Goal: Task Accomplishment & Management: Manage account settings

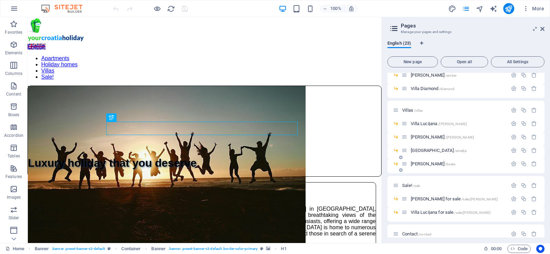
scroll to position [172, 0]
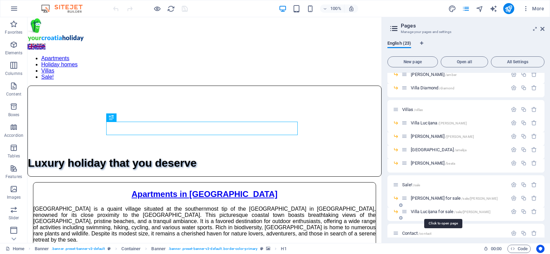
click at [435, 210] on span "Villa Lucijana for sale /sale/lucijana" at bounding box center [451, 211] width 80 height 5
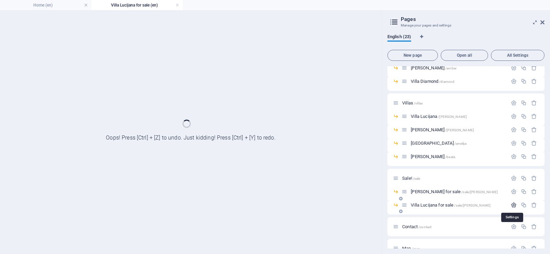
click at [512, 205] on icon "button" at bounding box center [514, 205] width 6 height 6
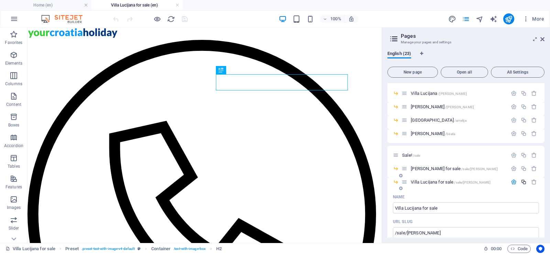
scroll to position [206, 0]
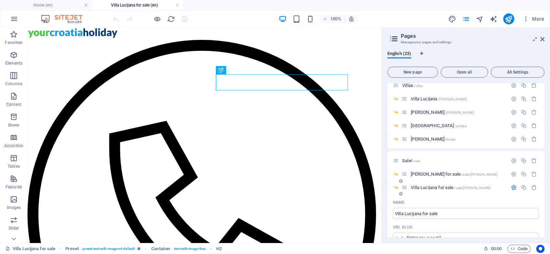
click at [512, 186] on icon "button" at bounding box center [514, 188] width 6 height 6
click at [514, 187] on icon "button" at bounding box center [514, 188] width 6 height 6
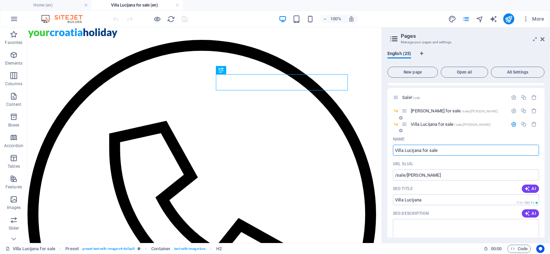
scroll to position [275, 0]
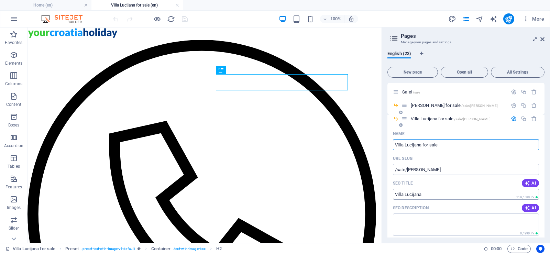
click at [458, 197] on input "Villa Lucijana" at bounding box center [466, 194] width 146 height 11
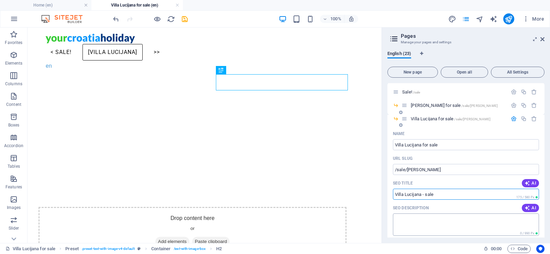
type input "Villa Lucijana - sale"
click at [434, 222] on textarea "SEO Description" at bounding box center [466, 224] width 146 height 22
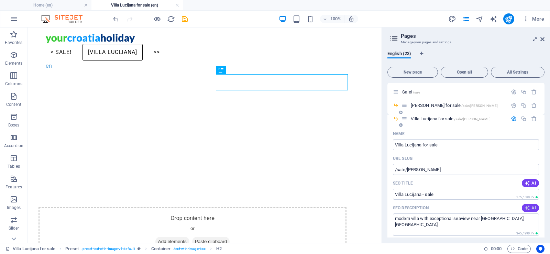
click at [530, 206] on span "AI" at bounding box center [531, 207] width 12 height 5
type textarea "Experience luxury at [GEOGRAPHIC_DATA] in Crni: 4 bedrooms, infinity pool, brea…"
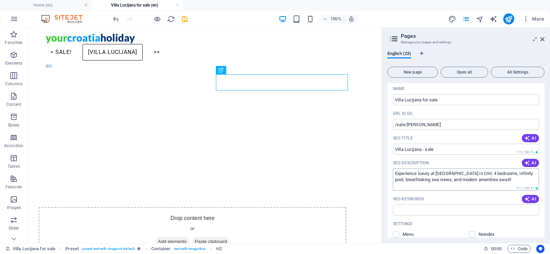
scroll to position [344, 0]
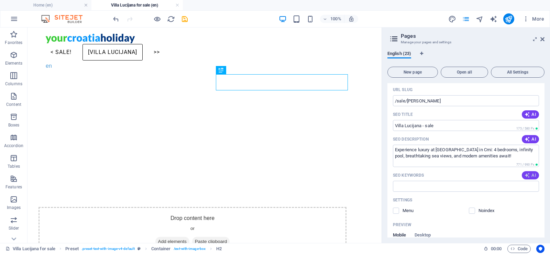
click at [532, 175] on span "AI" at bounding box center [531, 175] width 12 height 5
type input "luxury [GEOGRAPHIC_DATA], infinity pool rental [GEOGRAPHIC_DATA], 4-bedroom vil…"
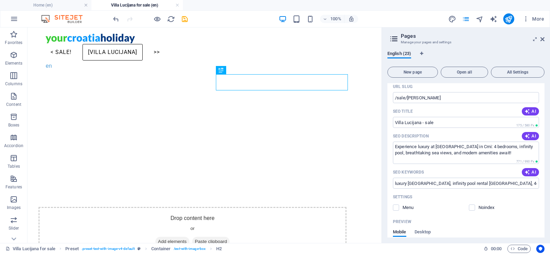
scroll to position [344, 0]
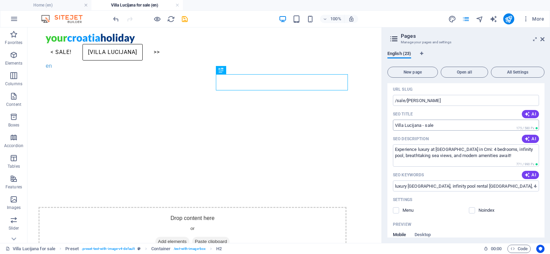
click at [423, 123] on input "Villa Lucijana - sale" at bounding box center [466, 125] width 146 height 11
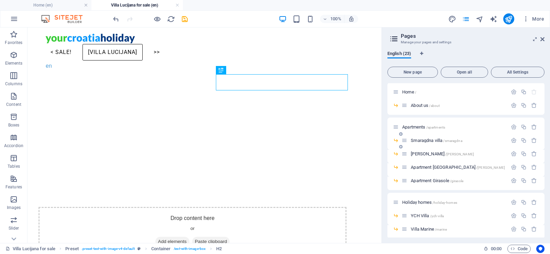
scroll to position [0, 0]
type input "Villa Lucijana - for sale"
click at [184, 20] on icon "save" at bounding box center [185, 19] width 8 height 8
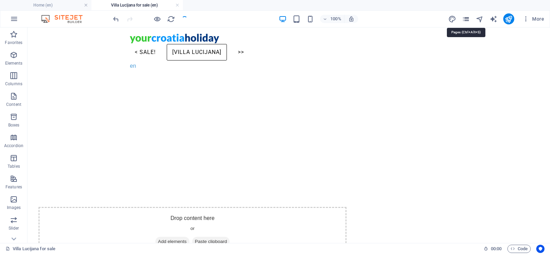
click at [466, 18] on icon "pages" at bounding box center [466, 19] width 8 height 8
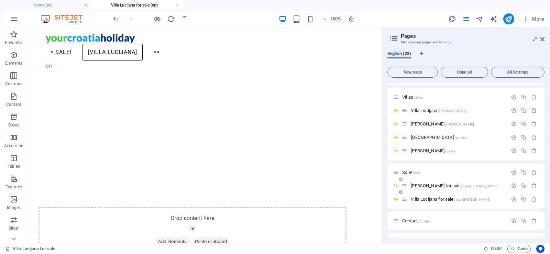
scroll to position [212, 0]
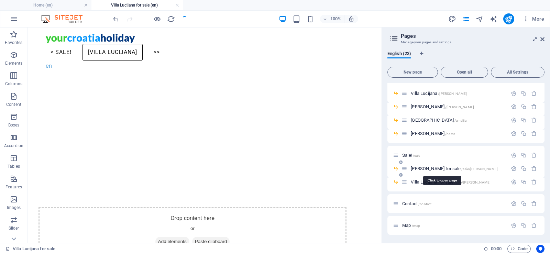
click at [435, 170] on span "[PERSON_NAME] for sale /sale/julijana" at bounding box center [454, 168] width 87 height 5
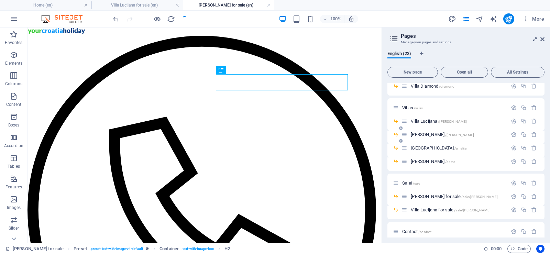
scroll to position [0, 0]
click at [512, 197] on icon "button" at bounding box center [514, 197] width 6 height 6
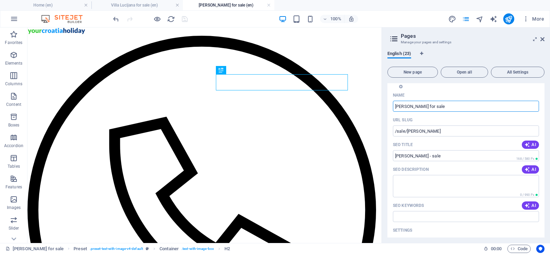
scroll to position [321, 0]
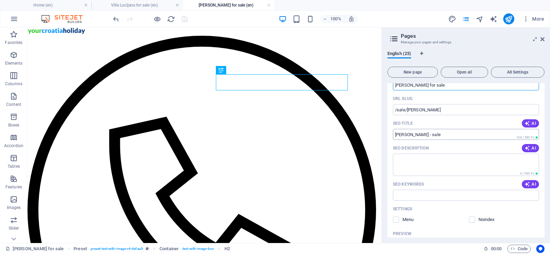
click at [423, 134] on input "[PERSON_NAME] - sale" at bounding box center [466, 134] width 146 height 11
type input "[PERSON_NAME] - for sale"
click at [528, 148] on icon "button" at bounding box center [527, 147] width 5 height 5
type textarea "Experience [PERSON_NAME]: a luxurious 4-bedroom retreat with an infinity pool, …"
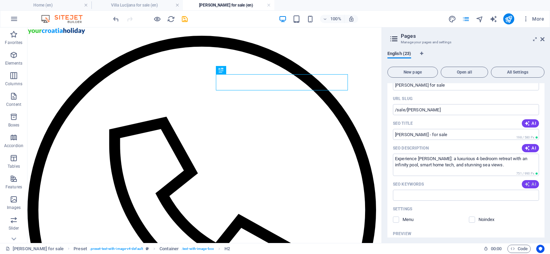
click at [531, 184] on span "AI" at bounding box center [531, 183] width 12 height 5
type input "luxury villa, Mediterranean lifestyle, infinity pool, family-friendly accommoda…"
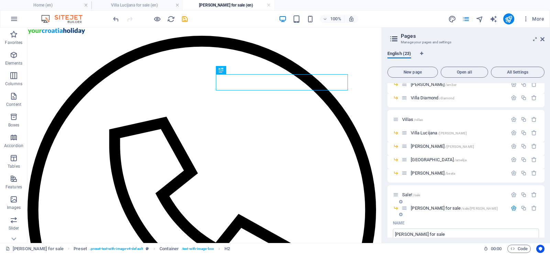
scroll to position [207, 0]
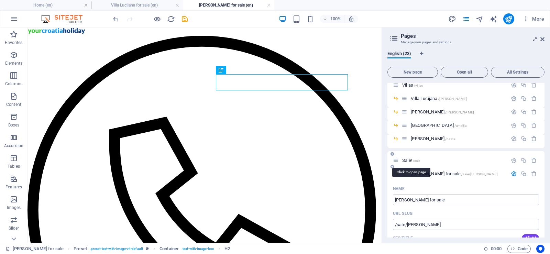
click at [406, 159] on span "Sale! /sale" at bounding box center [411, 160] width 18 height 5
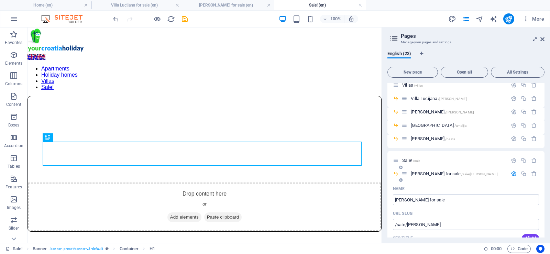
scroll to position [241, 0]
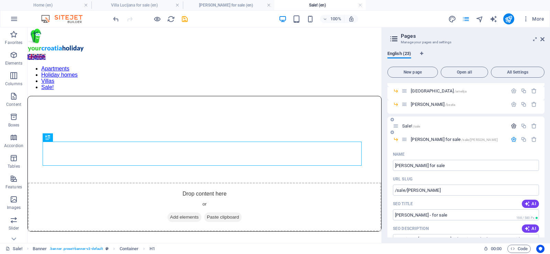
click at [513, 125] on icon "button" at bounding box center [514, 126] width 6 height 6
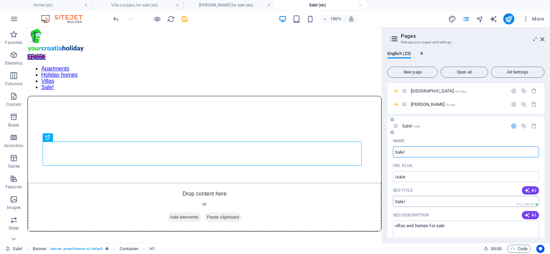
click at [420, 201] on input "Sale!" at bounding box center [466, 201] width 146 height 11
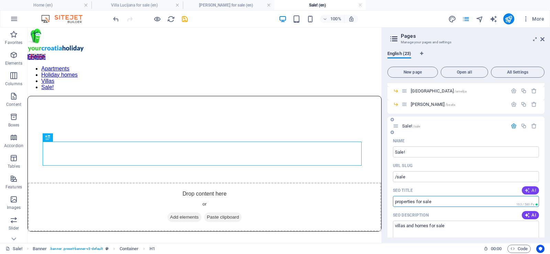
click at [530, 189] on span "AI" at bounding box center [531, 190] width 12 height 5
drag, startPoint x: 471, startPoint y: 200, endPoint x: 386, endPoint y: 197, distance: 84.3
click at [386, 197] on div "English (23) New page Open all All Settings Home / About us /about Apartments /…" at bounding box center [466, 144] width 168 height 198
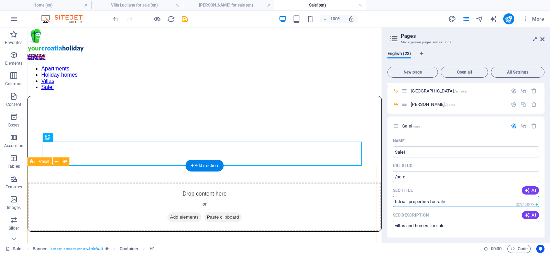
drag, startPoint x: 435, startPoint y: 229, endPoint x: 367, endPoint y: 196, distance: 75.9
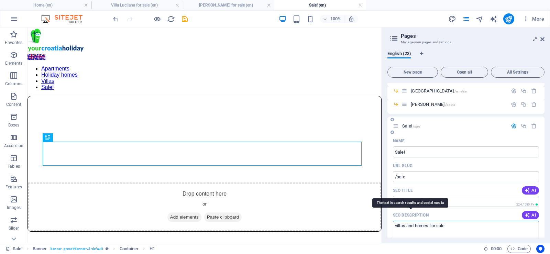
click at [436, 226] on textarea "villas and homes for sale" at bounding box center [466, 232] width 146 height 22
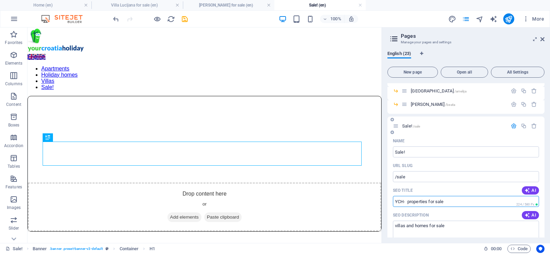
click at [404, 201] on input "YCH- properties for sale" at bounding box center [466, 201] width 146 height 11
click at [409, 201] on input "YCH - properties for sale" at bounding box center [466, 201] width 146 height 11
click at [407, 200] on input "YCH - properties for sale" at bounding box center [466, 201] width 146 height 11
click at [528, 215] on icon "button" at bounding box center [527, 214] width 5 height 5
type input "YCH - properties for sale"
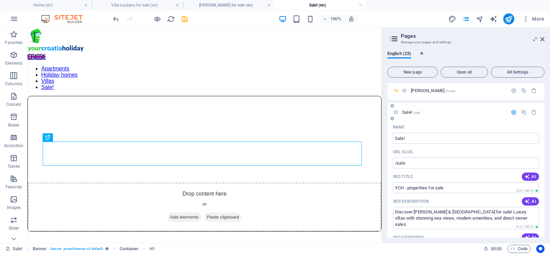
scroll to position [275, 0]
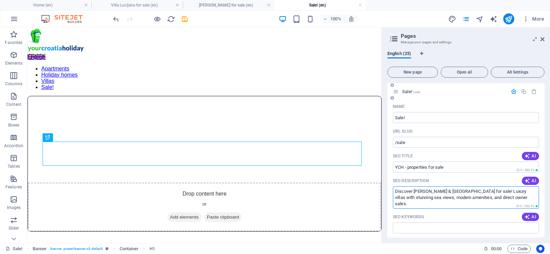
click at [485, 191] on textarea "Discover [PERSON_NAME] & [GEOGRAPHIC_DATA] for sale! Luxury villas with stunnin…" at bounding box center [466, 197] width 146 height 22
drag, startPoint x: 491, startPoint y: 190, endPoint x: 386, endPoint y: 192, distance: 105.2
click at [386, 192] on div "English (23) New page Open all All Settings Home / About us /about Apartments /…" at bounding box center [466, 144] width 168 height 198
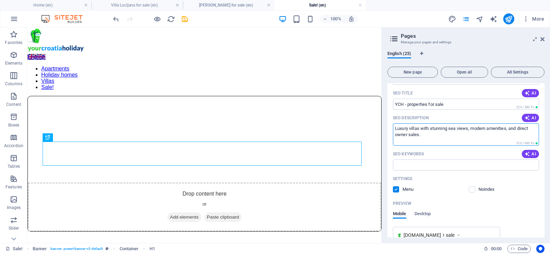
scroll to position [344, 0]
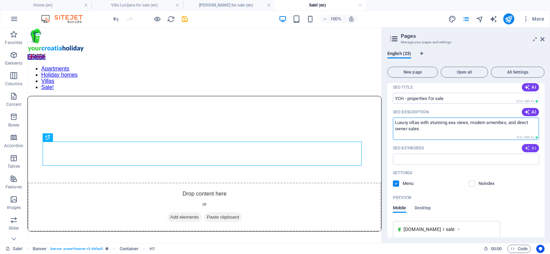
type textarea "Luxury villas with stunning sea views, modern amenities, and direct owner sales."
click at [531, 148] on span "AI" at bounding box center [531, 147] width 12 height 5
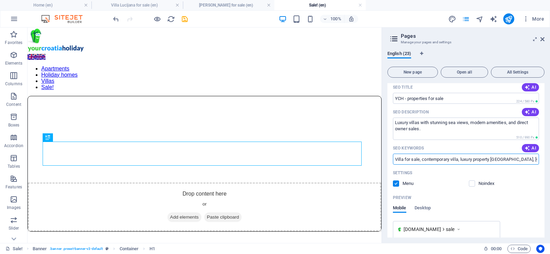
scroll to position [0, 62]
drag, startPoint x: 477, startPoint y: 157, endPoint x: 550, endPoint y: 154, distance: 72.3
click at [550, 154] on div "English (23) New page Open all All Settings Home / About us /about Apartments /…" at bounding box center [466, 144] width 168 height 198
click at [527, 157] on input "Villa for sale, contemporary villa, luxury property [GEOGRAPHIC_DATA], [GEOGRAP…" at bounding box center [466, 159] width 146 height 11
drag, startPoint x: 532, startPoint y: 158, endPoint x: 510, endPoint y: 158, distance: 22.3
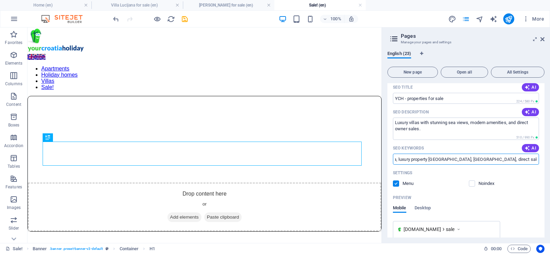
click at [510, 158] on input "Villa for sale, contemporary villa, luxury property [GEOGRAPHIC_DATA], [GEOGRAP…" at bounding box center [466, 159] width 146 height 11
click at [482, 159] on input "Villa for sale, contemporary villa, luxury property [GEOGRAPHIC_DATA], [GEOGRAP…" at bounding box center [466, 159] width 146 height 11
type input "Villa for sale, contemporary villa, luxury property [GEOGRAPHIC_DATA], [GEOGRAP…"
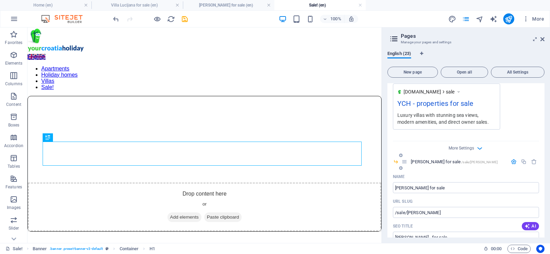
scroll to position [516, 0]
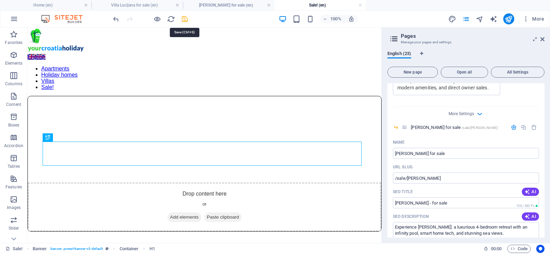
click at [183, 18] on icon "save" at bounding box center [185, 19] width 8 height 8
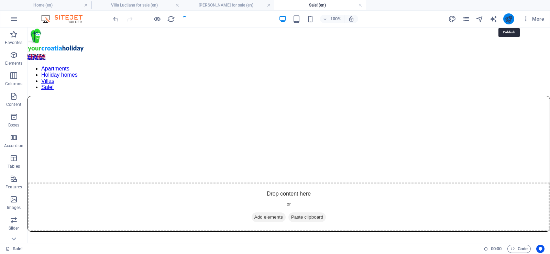
click at [508, 20] on icon "publish" at bounding box center [509, 19] width 8 height 8
